Goal: Transaction & Acquisition: Book appointment/travel/reservation

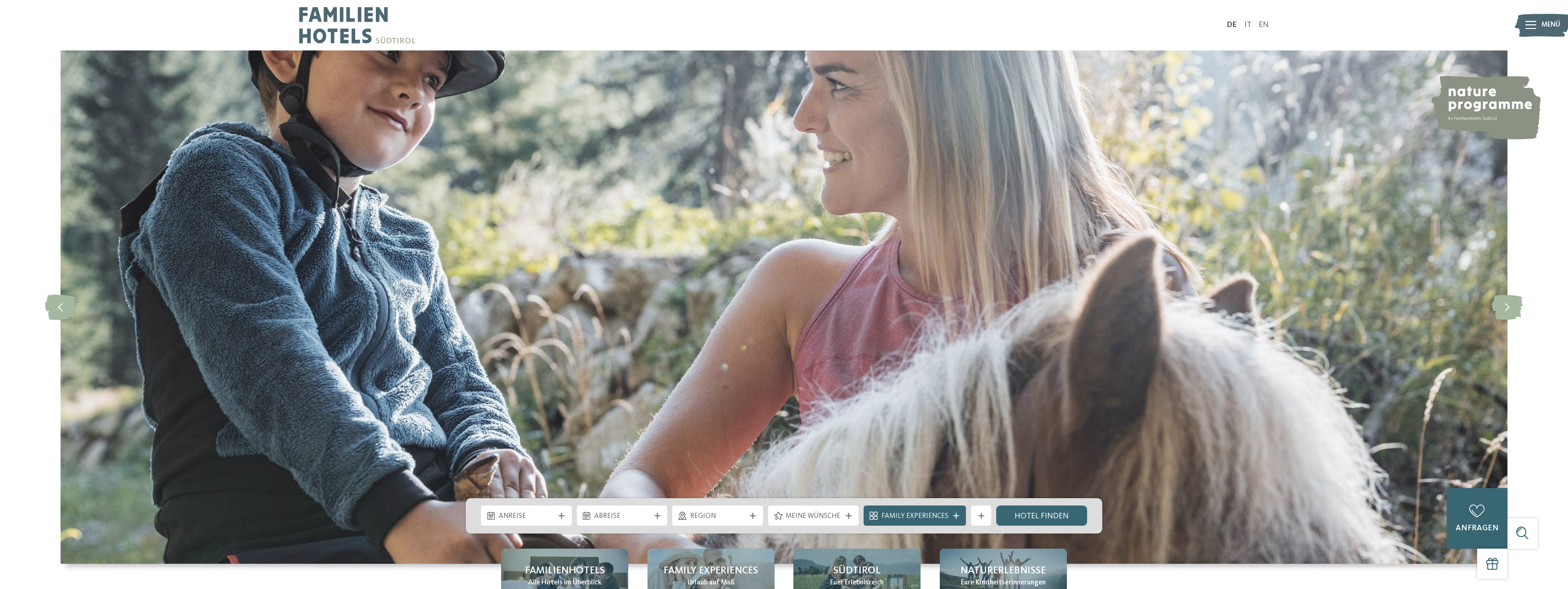
click at [1534, 28] on icon at bounding box center [1530, 25] width 11 height 8
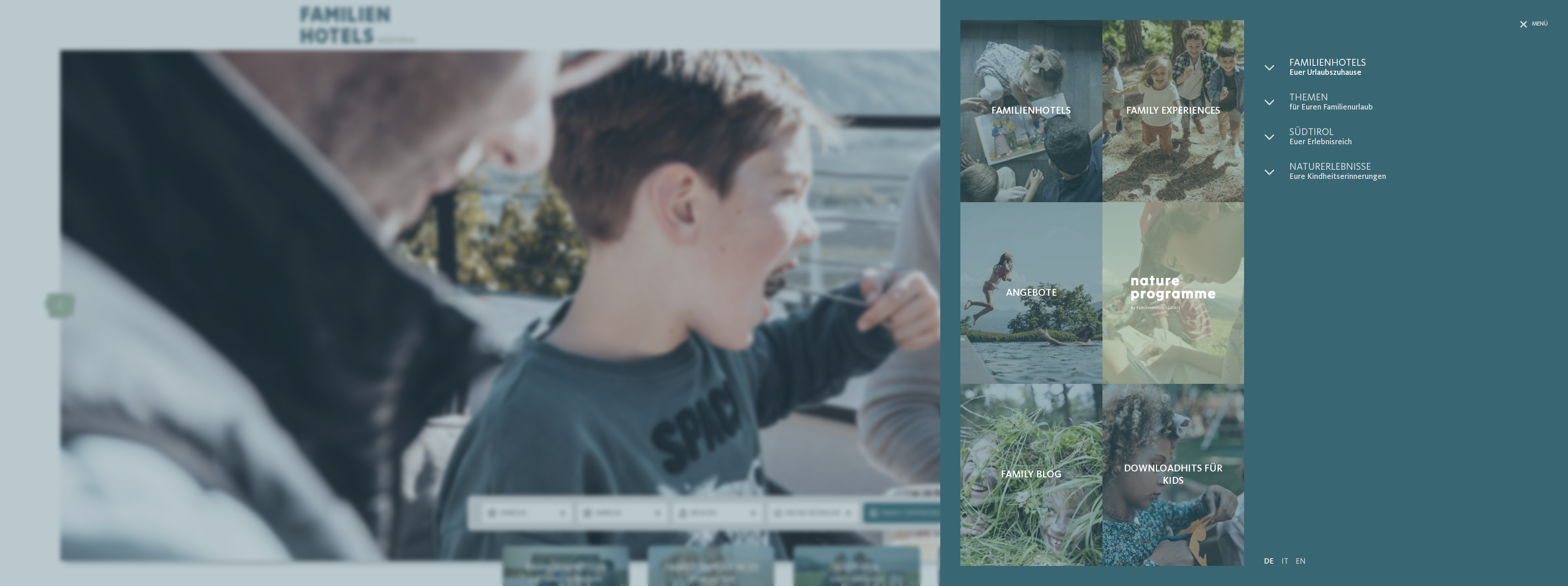
click at [1328, 67] on span "Familienhotels" at bounding box center [1418, 63] width 258 height 10
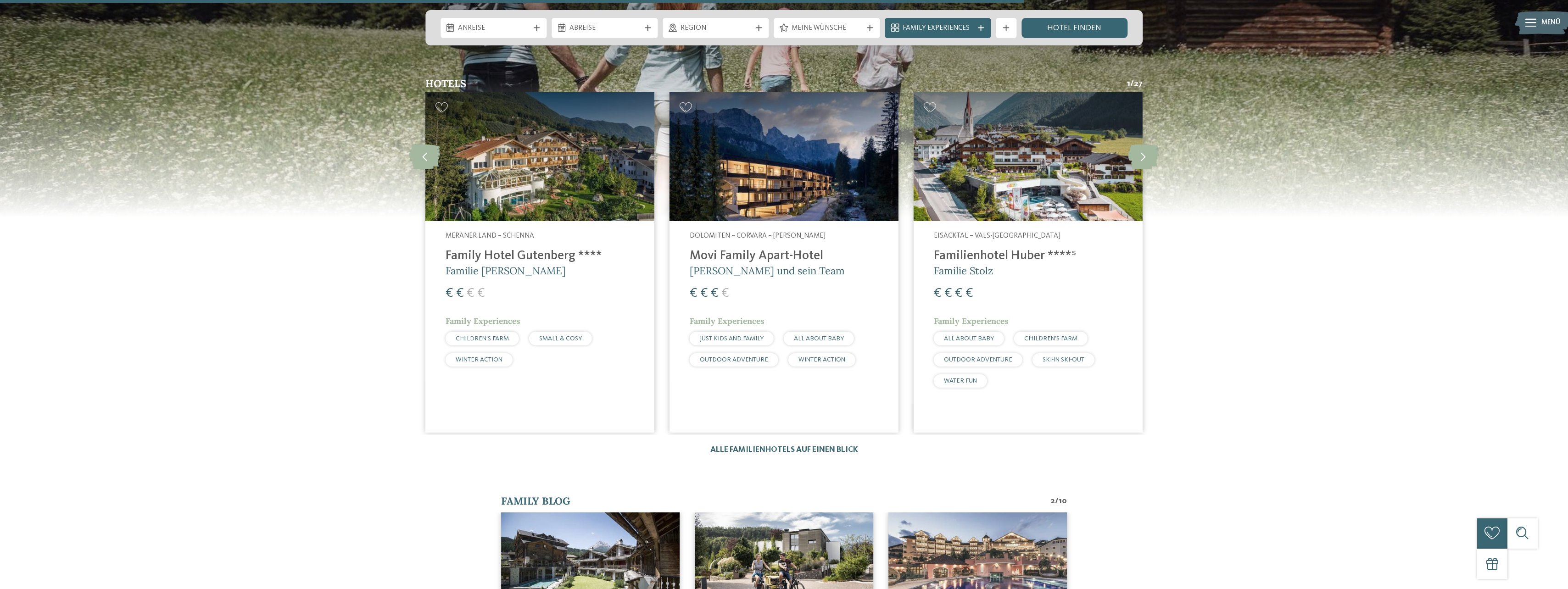
scroll to position [1881, 0]
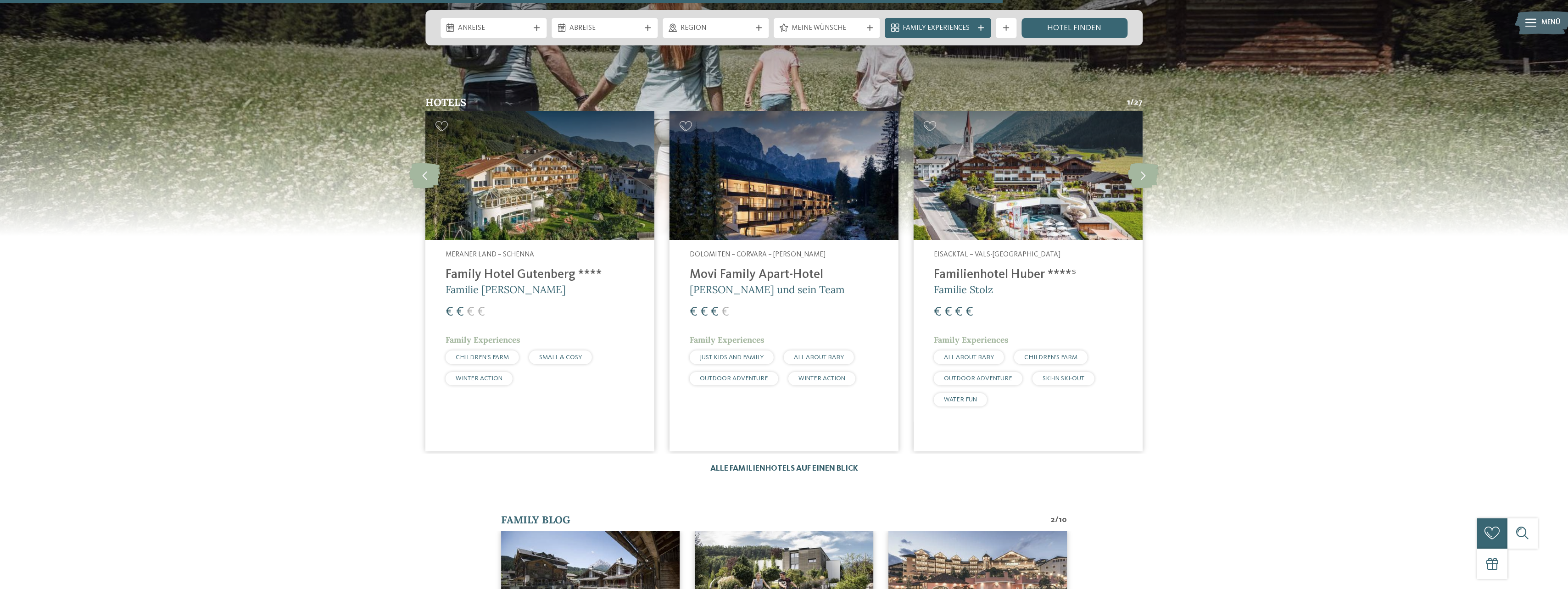
click at [794, 465] on link "Alle Familienhotels auf einen Blick" at bounding box center [784, 468] width 147 height 7
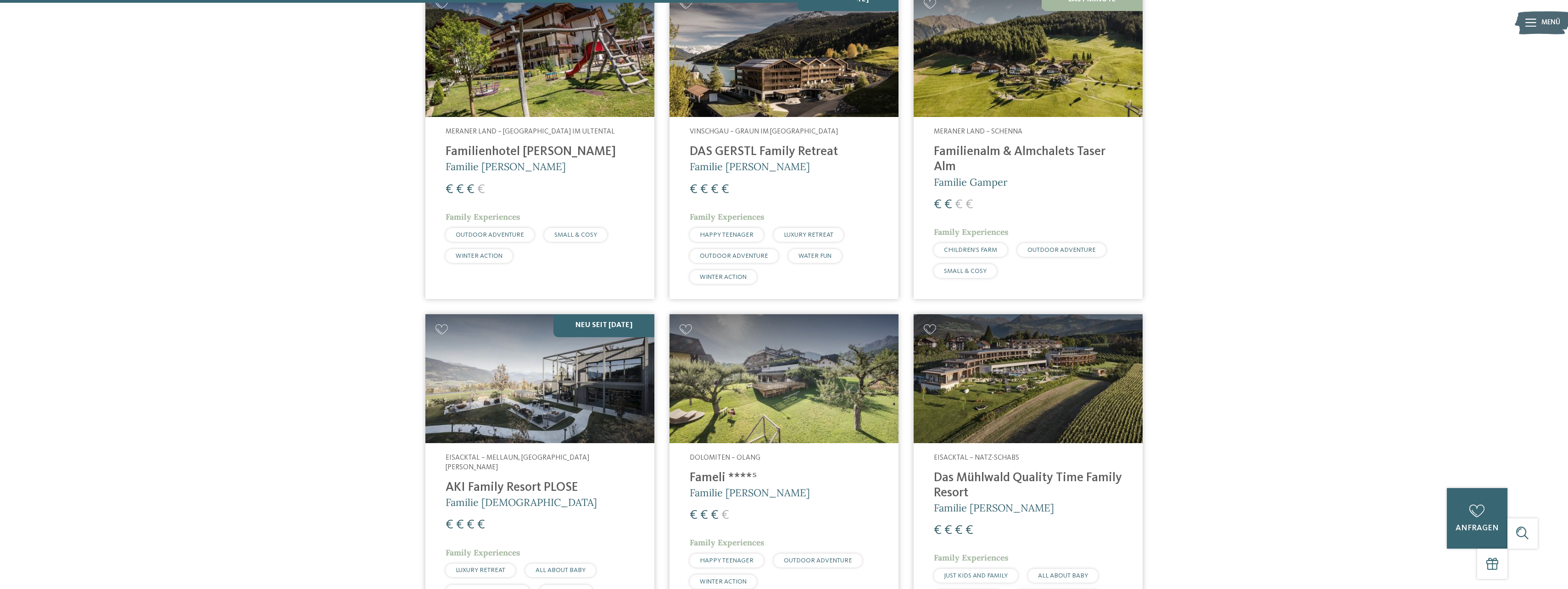
scroll to position [1560, 0]
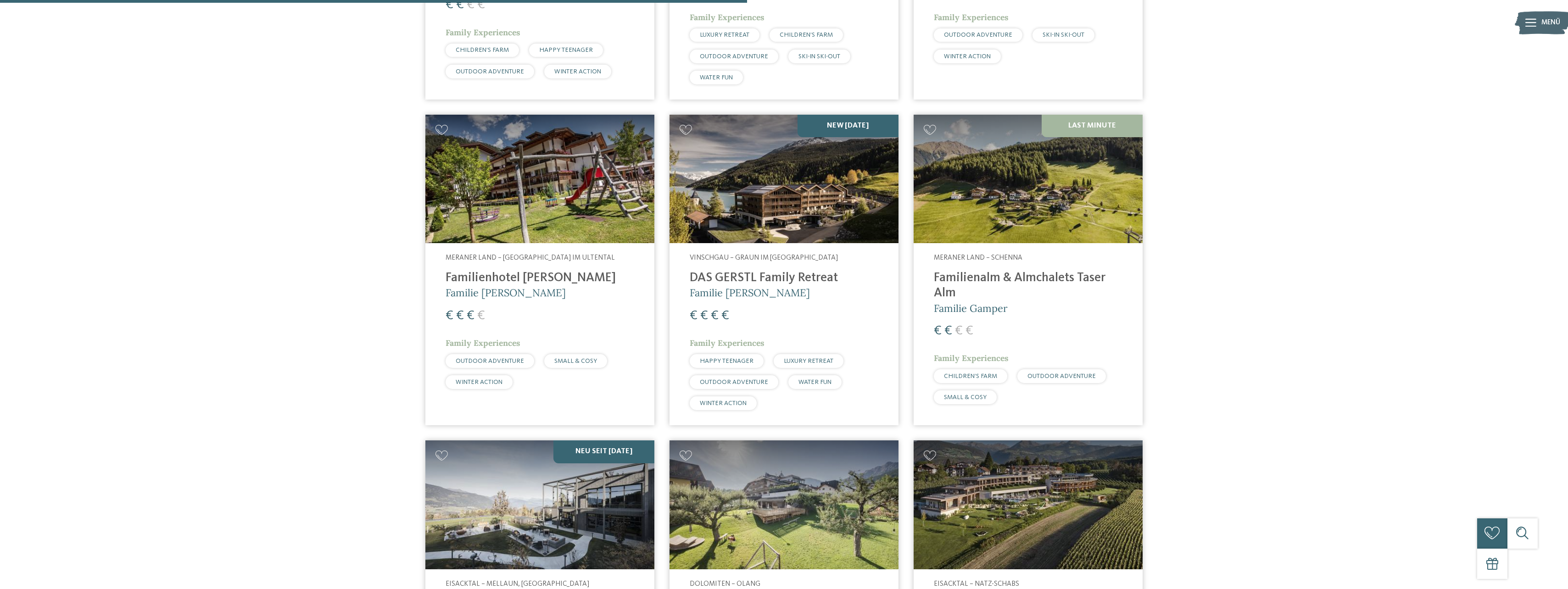
click at [731, 271] on h4 "DAS GERSTL Family Retreat" at bounding box center [784, 278] width 189 height 15
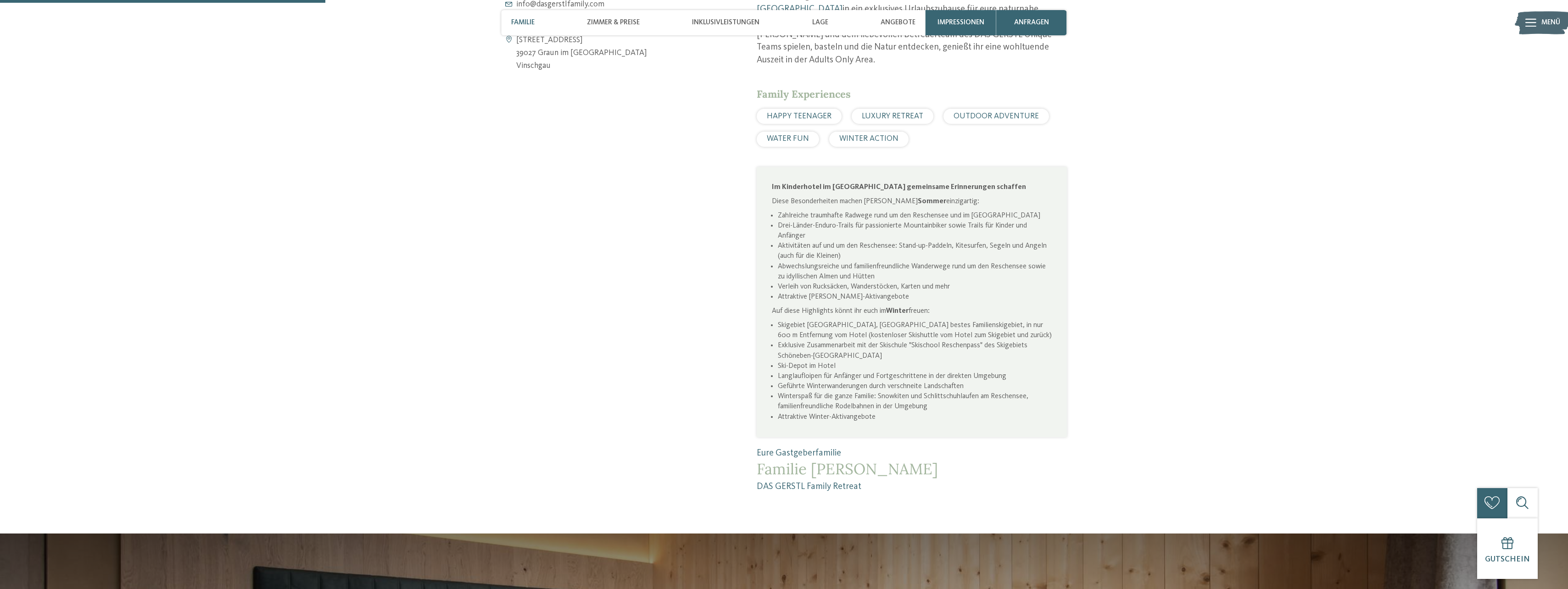
scroll to position [688, 0]
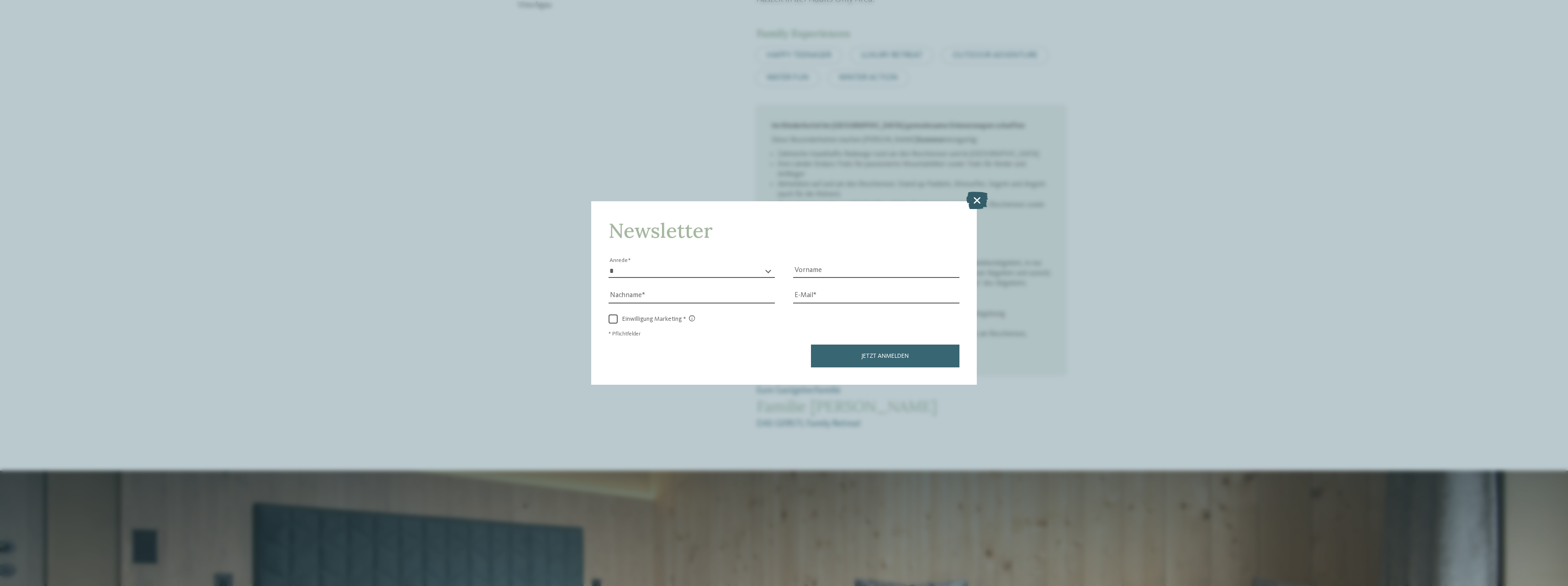
click at [981, 196] on icon at bounding box center [977, 200] width 21 height 17
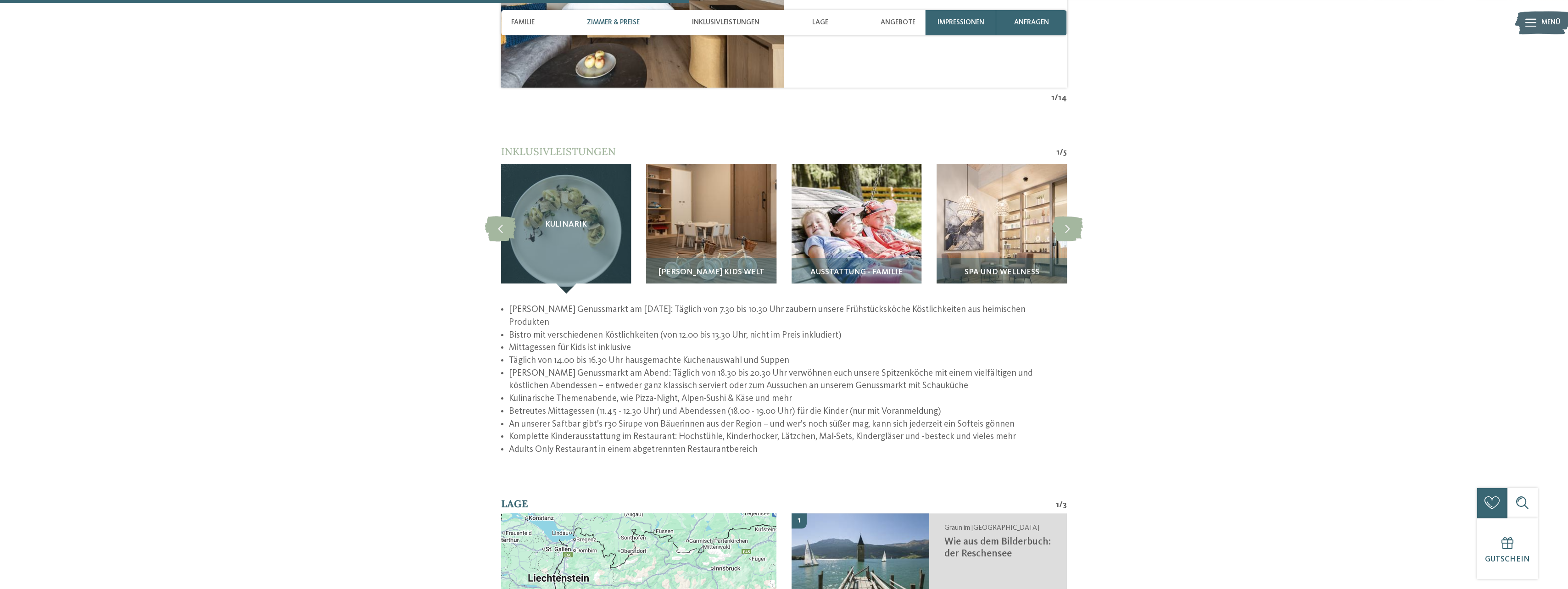
scroll to position [1422, 0]
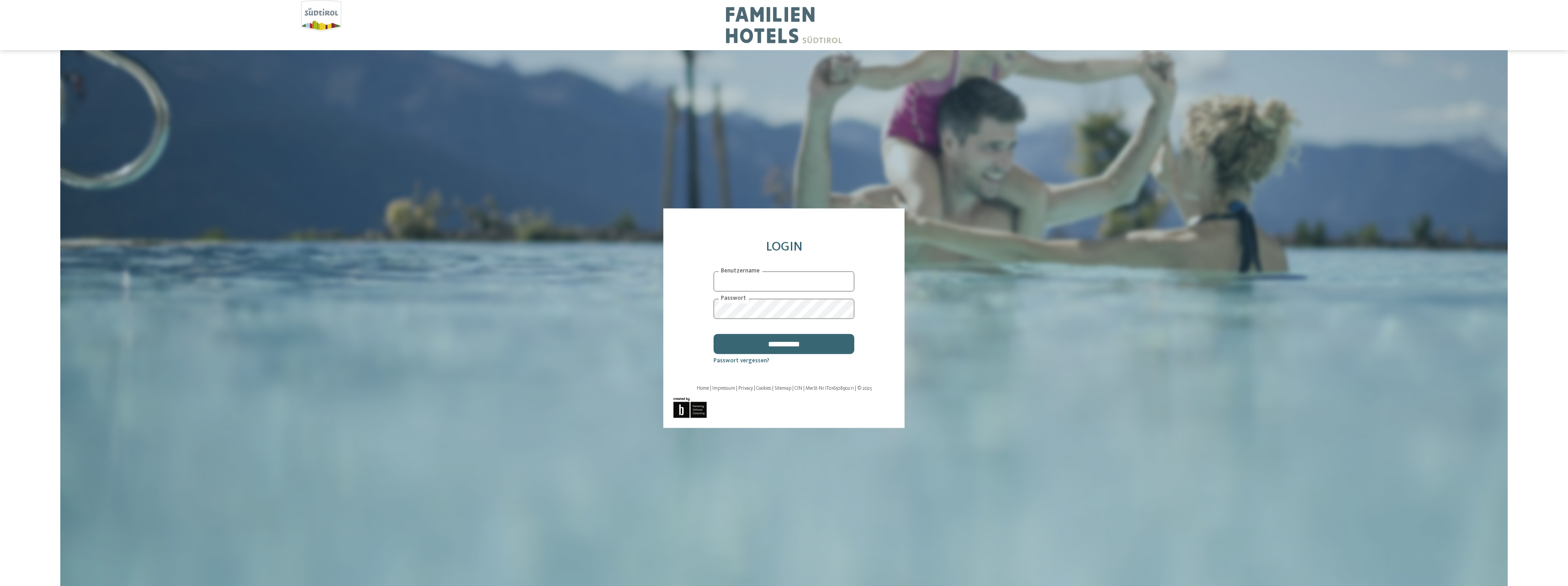
click at [765, 284] on input "text" at bounding box center [784, 281] width 141 height 20
drag, startPoint x: 859, startPoint y: 496, endPoint x: 832, endPoint y: 496, distance: 27.0
click at [859, 496] on div "**********" at bounding box center [784, 318] width 1417 height 536
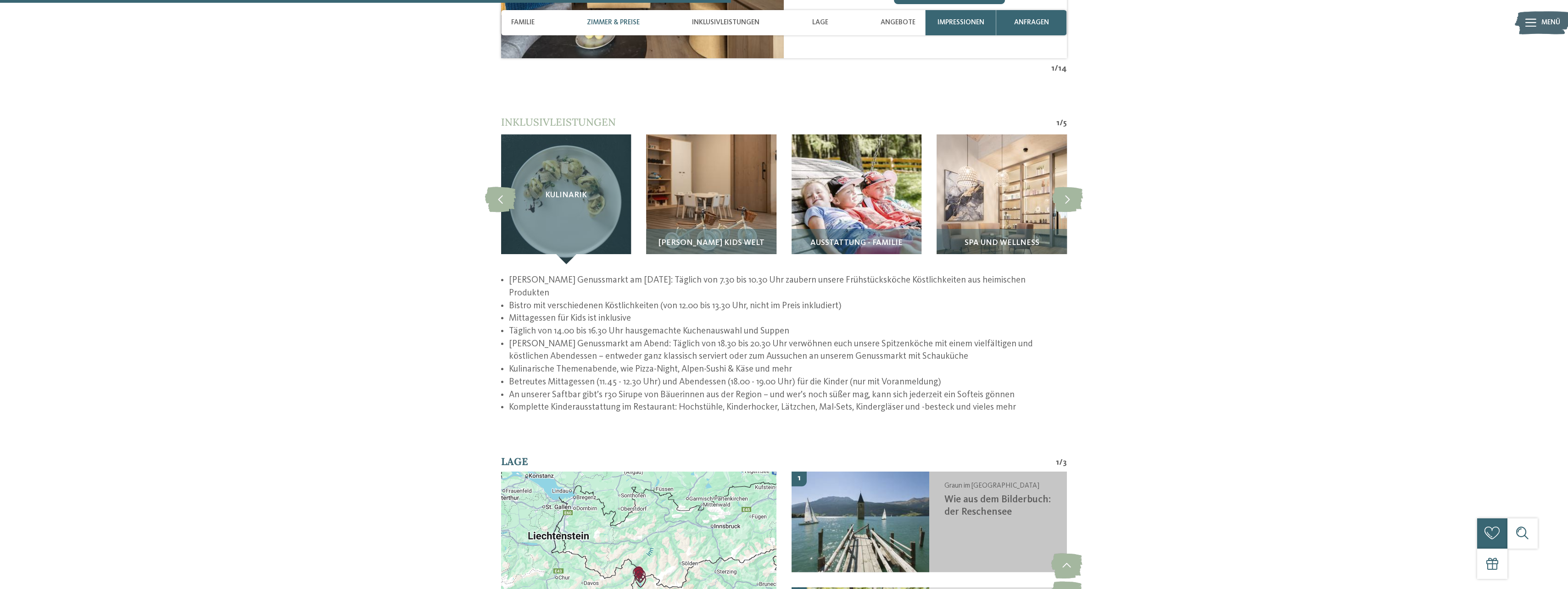
scroll to position [1422, 0]
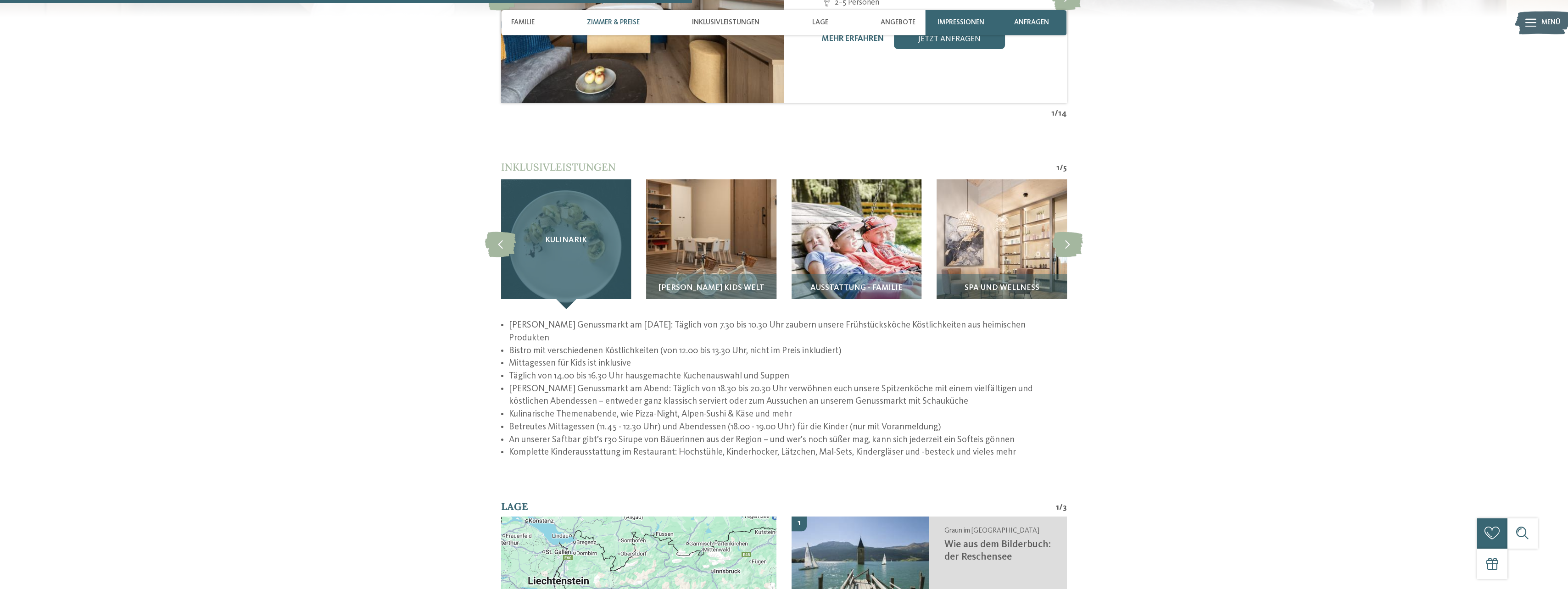
click at [544, 272] on div "Kulinarik" at bounding box center [566, 244] width 130 height 130
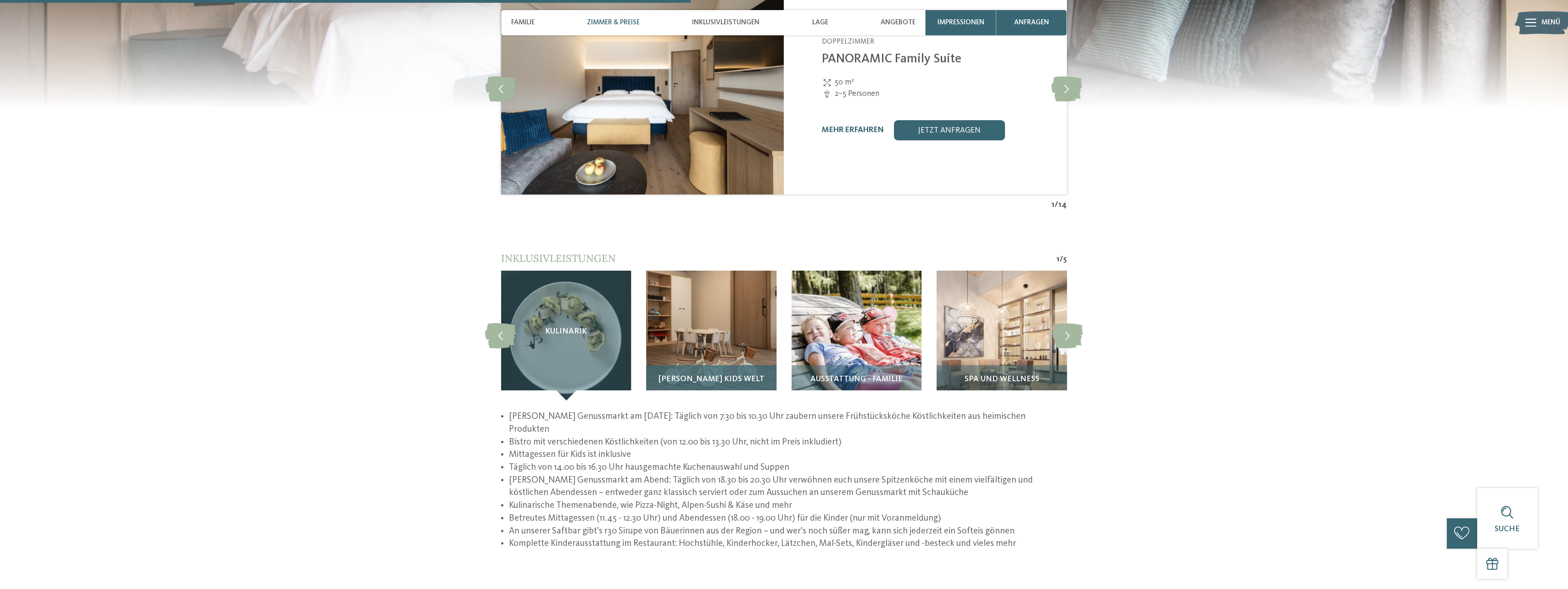
scroll to position [1330, 0]
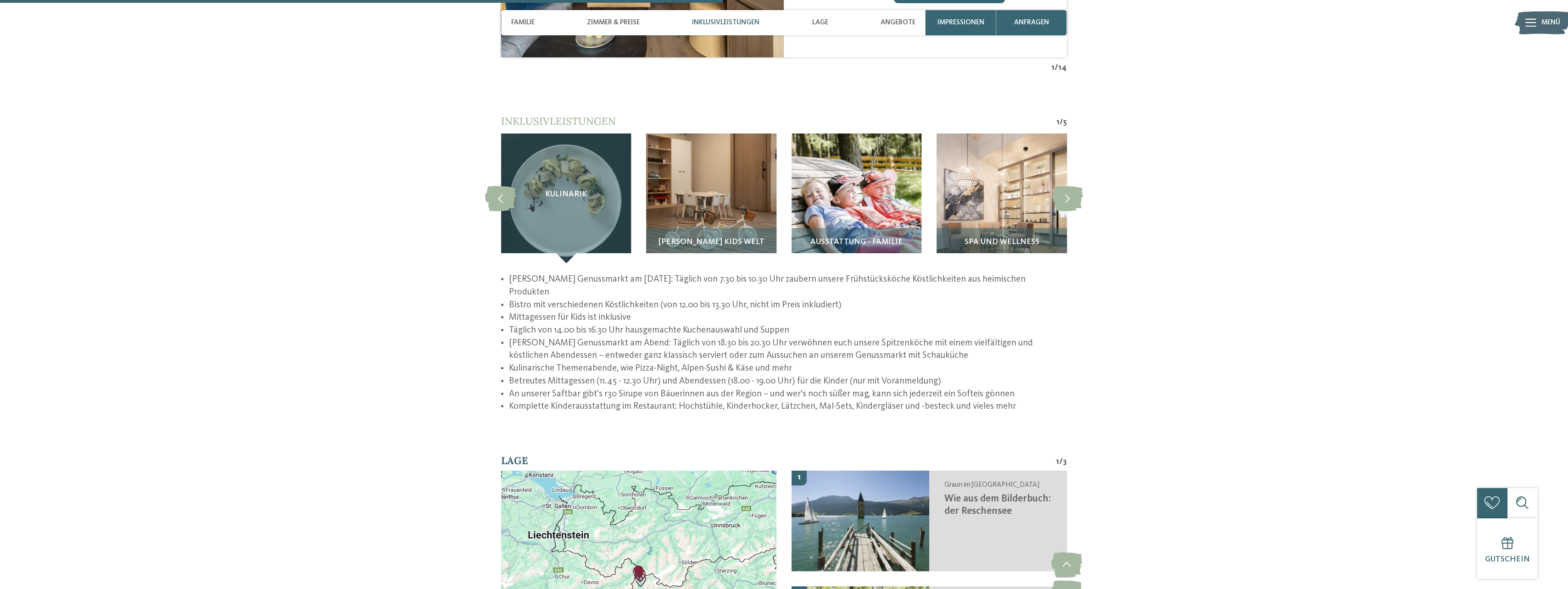
scroll to position [1514, 0]
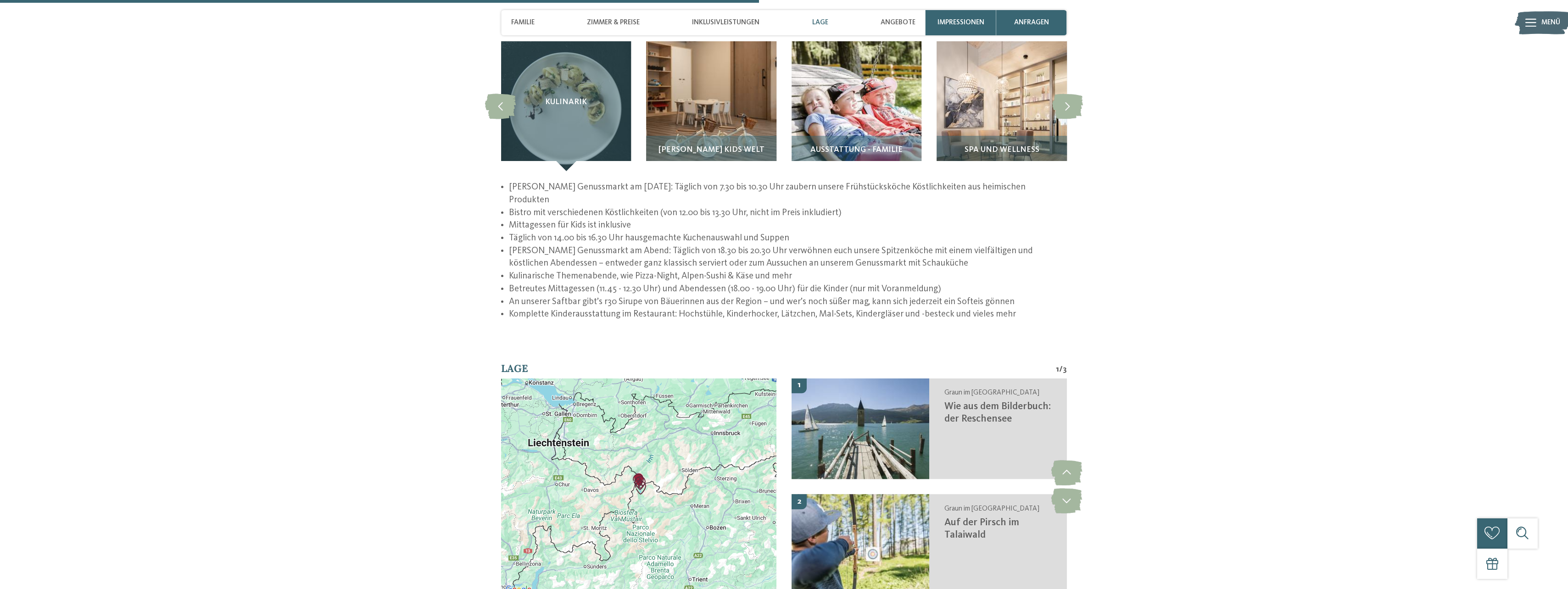
scroll to position [1560, 0]
click at [700, 245] on li "GERSTL's Genussmarkt am Abend: Täglich von 18.30 bis 20.30 Uhr verwöhnen euch u…" at bounding box center [788, 258] width 558 height 25
drag, startPoint x: 698, startPoint y: 228, endPoint x: 716, endPoint y: 228, distance: 18.0
click at [716, 245] on li "GERSTL's Genussmarkt am Abend: Täglich von 18.30 bis 20.30 Uhr verwöhnen euch u…" at bounding box center [788, 258] width 558 height 25
drag, startPoint x: 716, startPoint y: 228, endPoint x: 730, endPoint y: 226, distance: 14.1
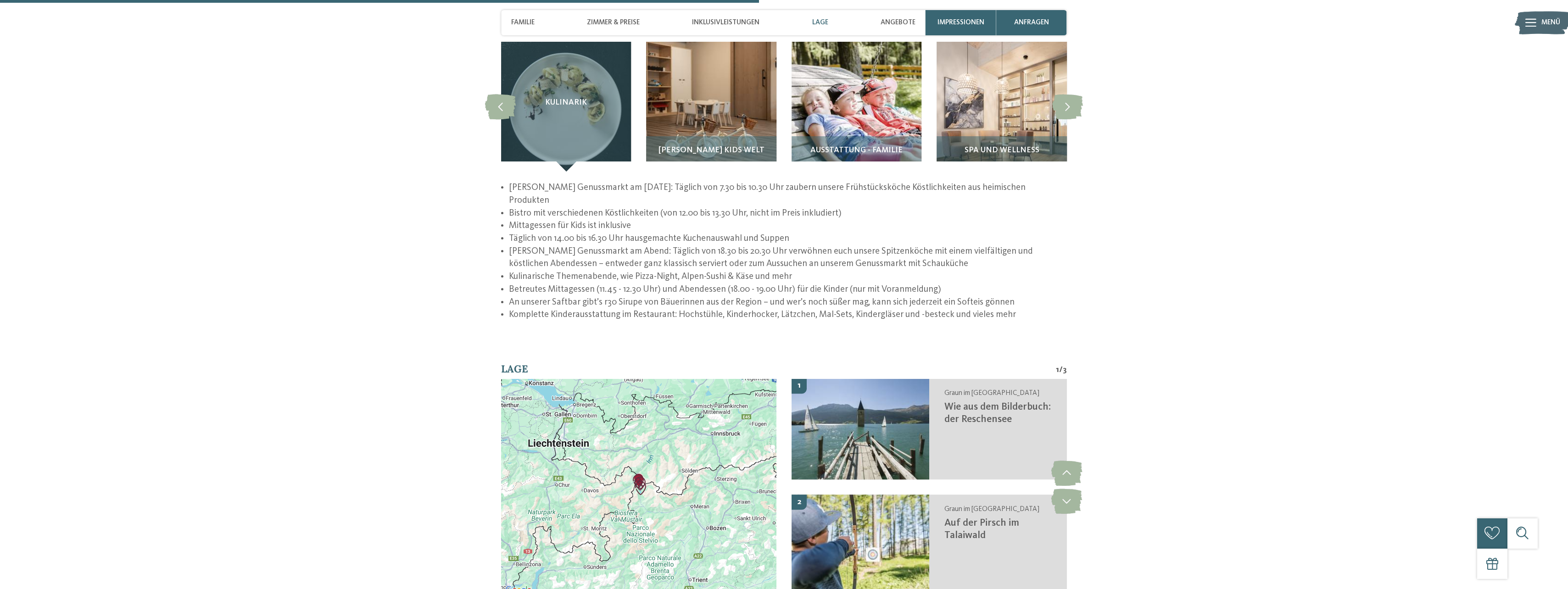
click at [730, 245] on li "GERSTL's Genussmarkt am Abend: Täglich von 18.30 bis 20.30 Uhr verwöhnen euch u…" at bounding box center [788, 258] width 558 height 25
